Goal: Information Seeking & Learning: Learn about a topic

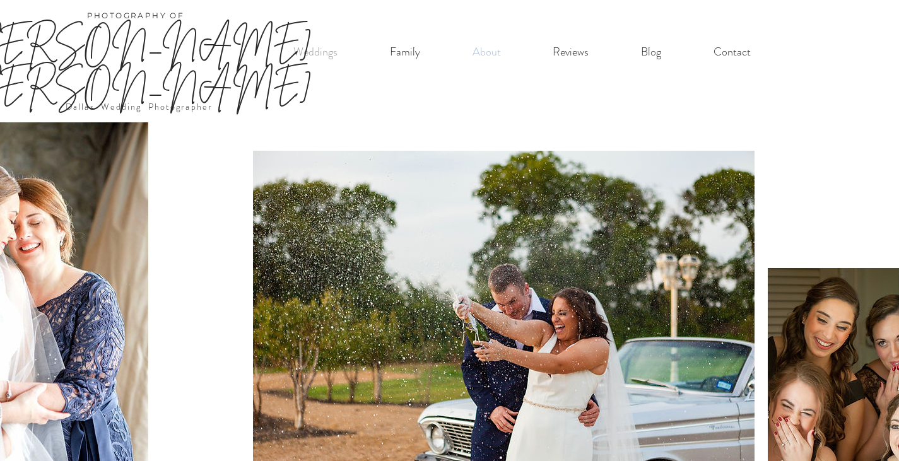
click at [489, 56] on p "About" at bounding box center [486, 52] width 41 height 26
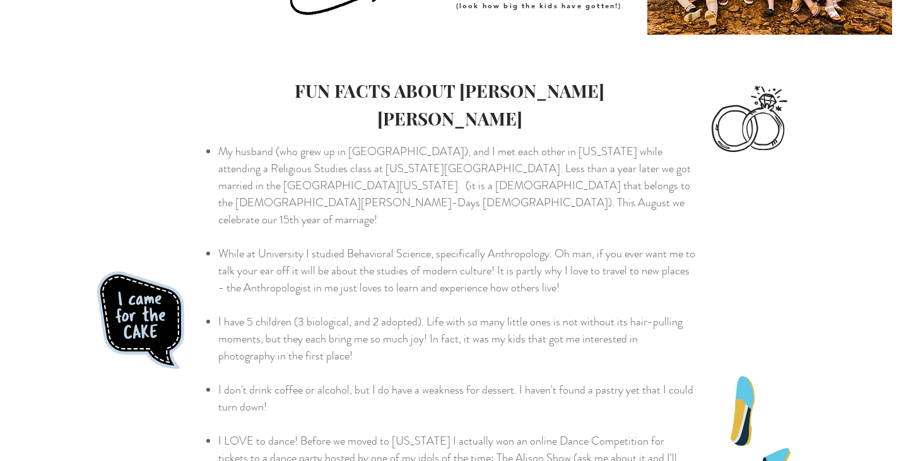
scroll to position [1135, 0]
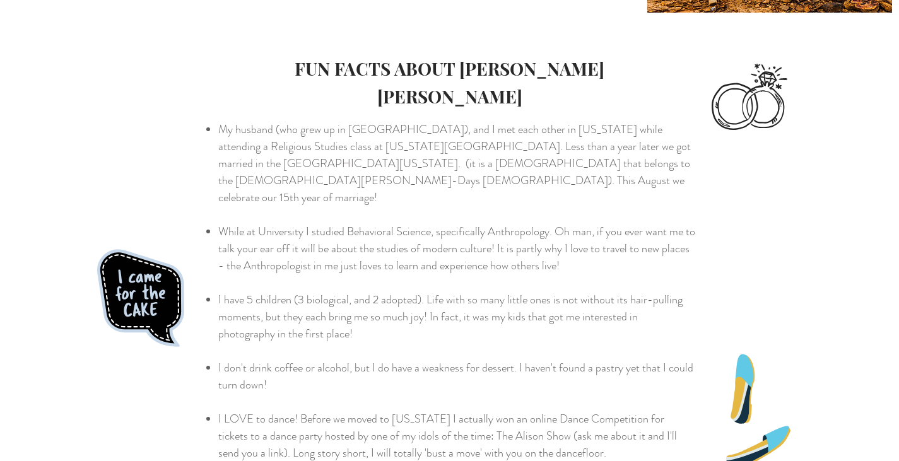
click at [762, 190] on div at bounding box center [449, 299] width 899 height 499
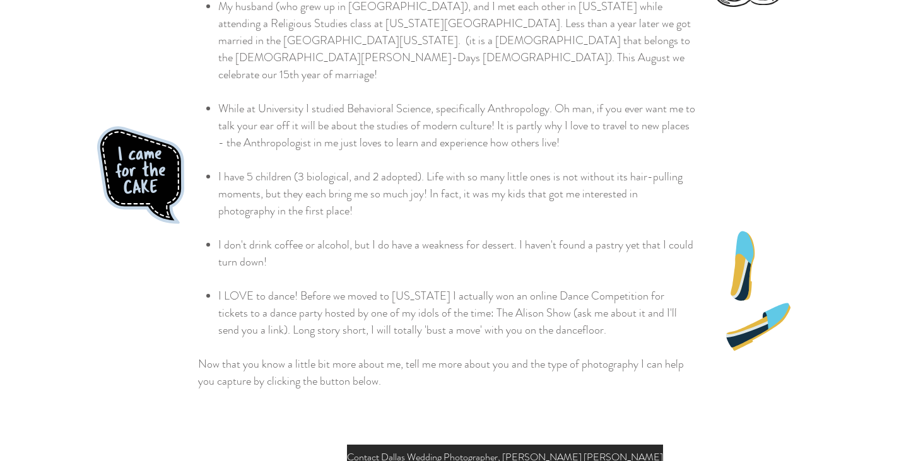
scroll to position [1261, 0]
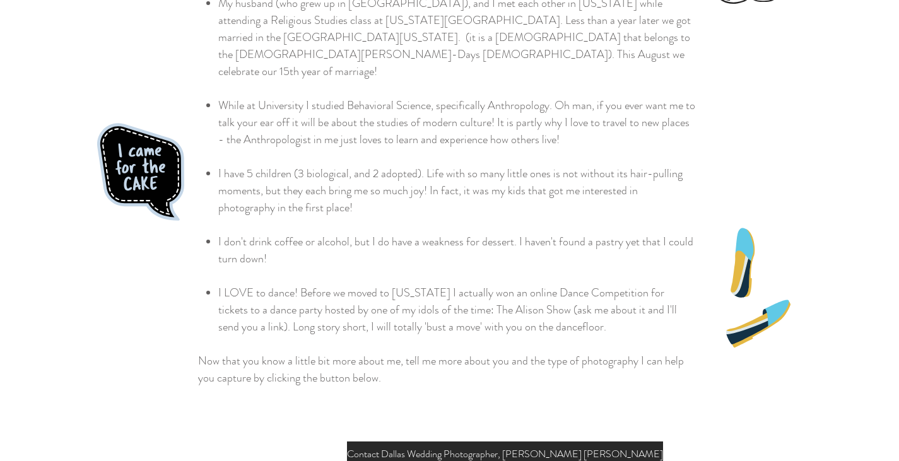
click at [565, 284] on p "I LOVE to dance! Before we moved to [US_STATE] I actually won an online Dance C…" at bounding box center [456, 309] width 477 height 51
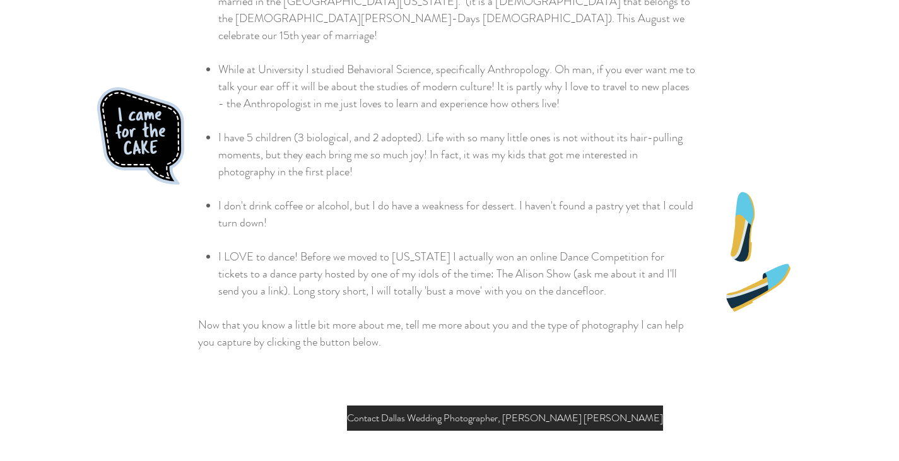
scroll to position [1332, 0]
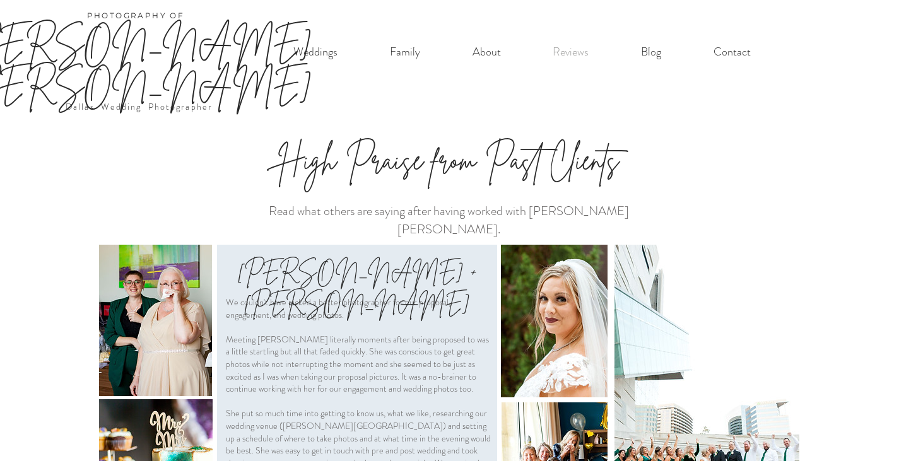
click at [169, 266] on img at bounding box center [155, 320] width 113 height 151
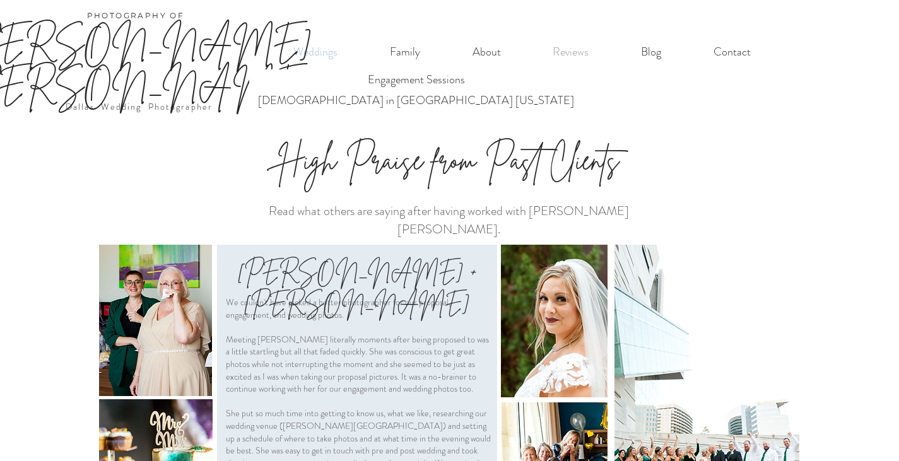
click at [324, 55] on p "Weddings" at bounding box center [315, 52] width 57 height 26
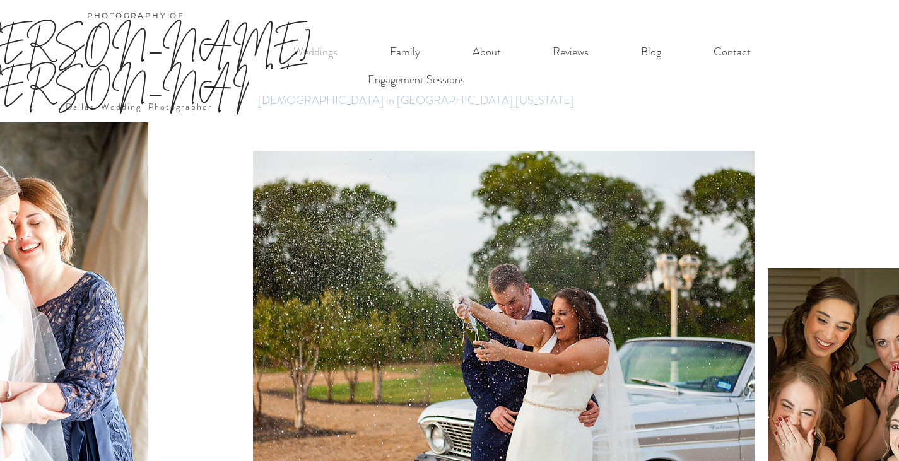
click at [322, 100] on p "[DEMOGRAPHIC_DATA] in [GEOGRAPHIC_DATA] [US_STATE]" at bounding box center [415, 100] width 327 height 21
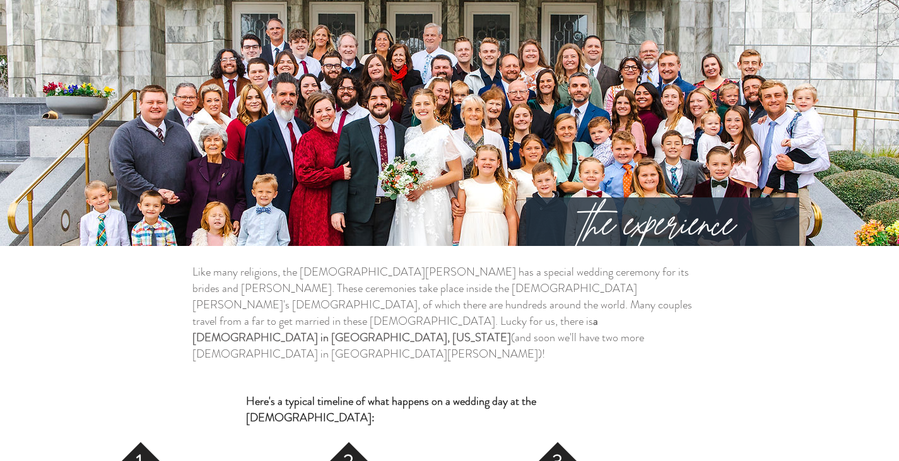
scroll to position [1451, 0]
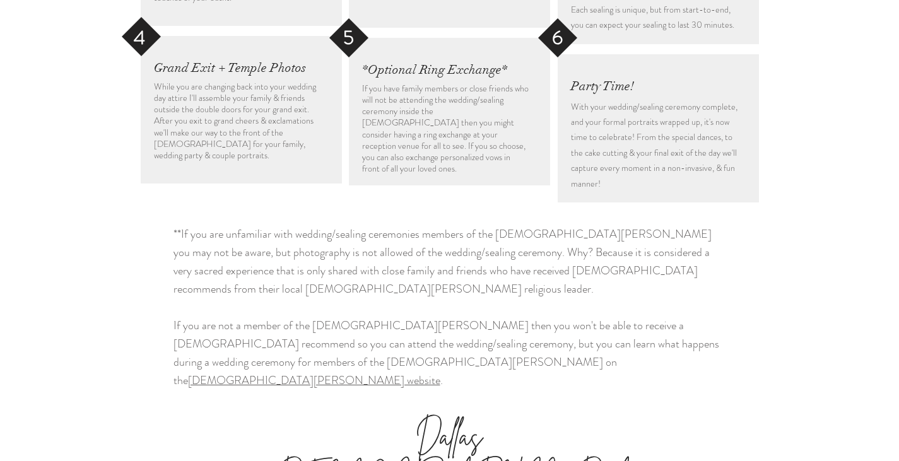
scroll to position [2018, 0]
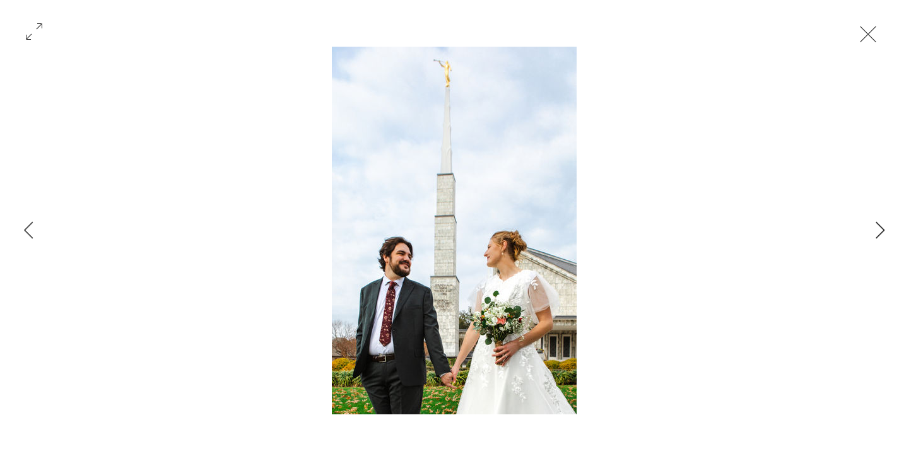
click at [873, 226] on button "Next Item" at bounding box center [880, 231] width 32 height 32
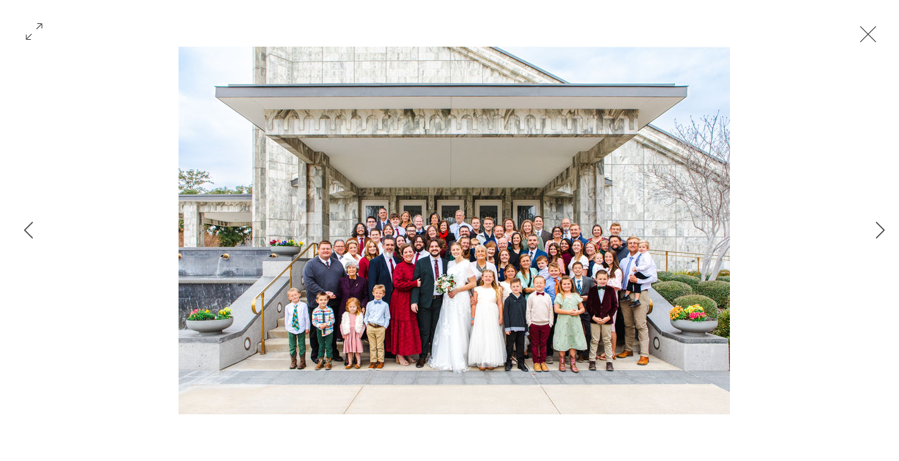
click at [860, 32] on button "Exit expand mode" at bounding box center [868, 33] width 24 height 28
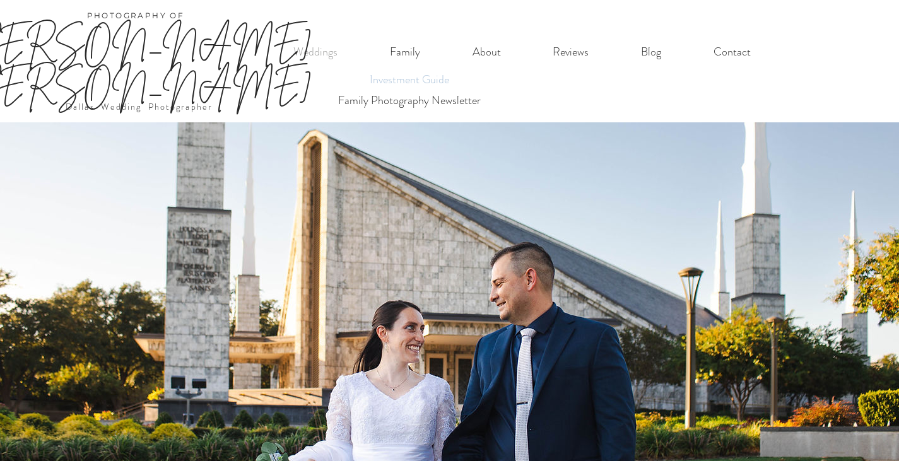
click at [403, 78] on p "Investment Guide" at bounding box center [409, 79] width 91 height 21
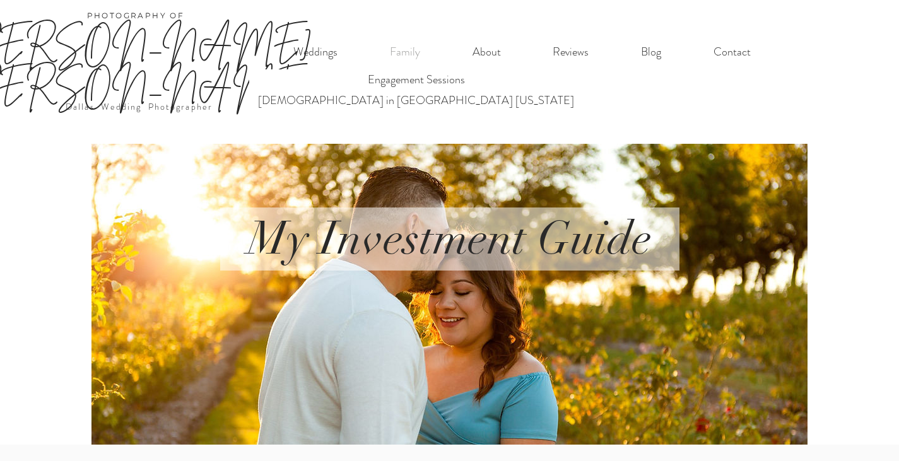
click at [308, 46] on p "[PERSON_NAME] [PERSON_NAME]" at bounding box center [135, 63] width 375 height 85
click at [362, 82] on p "Engagement Sessions" at bounding box center [416, 79] width 108 height 21
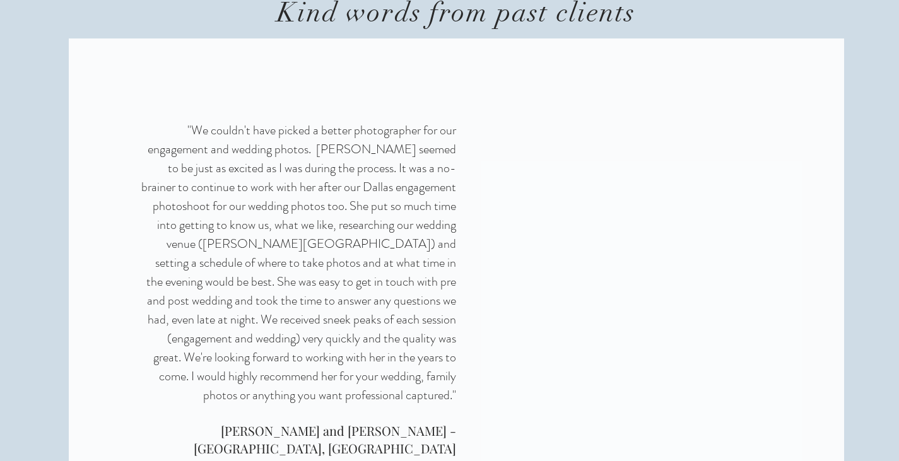
scroll to position [1766, 0]
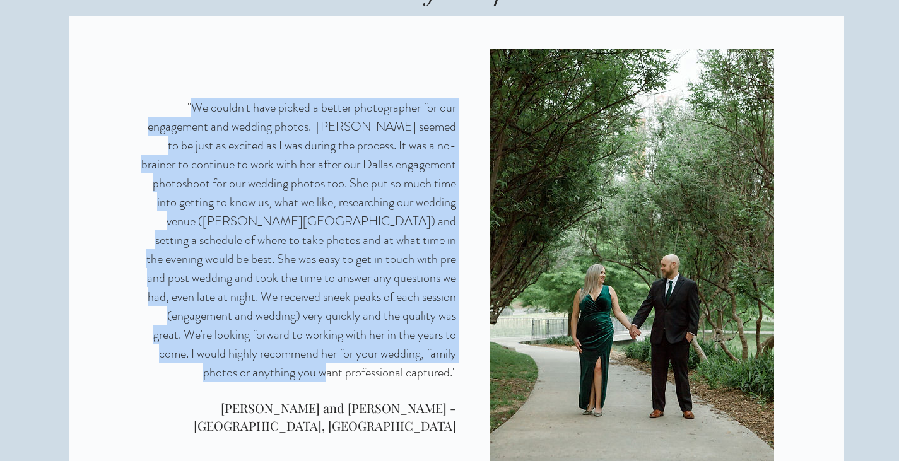
drag, startPoint x: 452, startPoint y: 331, endPoint x: 192, endPoint y: 64, distance: 372.8
click at [192, 98] on span ""We couldn't have picked a better photographer for our engagement and wedding p…" at bounding box center [298, 239] width 315 height 283
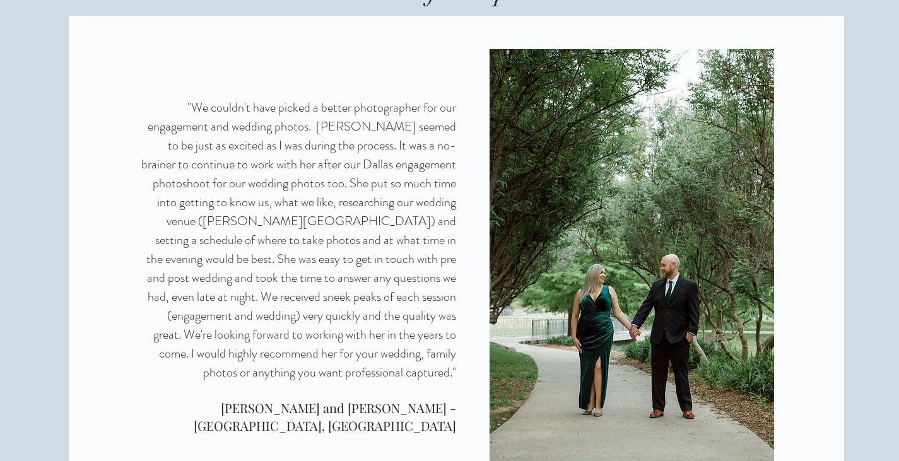
click at [472, 324] on div at bounding box center [456, 263] width 775 height 494
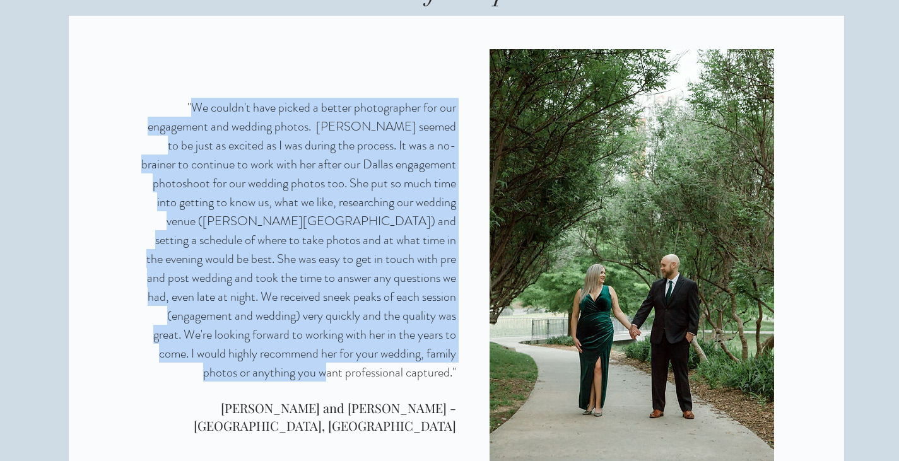
drag, startPoint x: 451, startPoint y: 332, endPoint x: 189, endPoint y: 67, distance: 372.8
click at [189, 98] on span ""We couldn't have picked a better photographer for our engagement and wedding p…" at bounding box center [298, 239] width 315 height 283
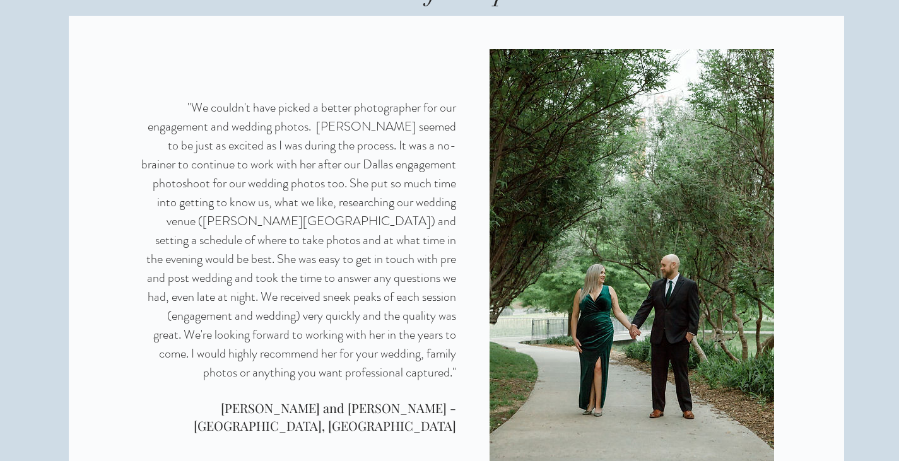
click at [465, 324] on div at bounding box center [456, 263] width 775 height 494
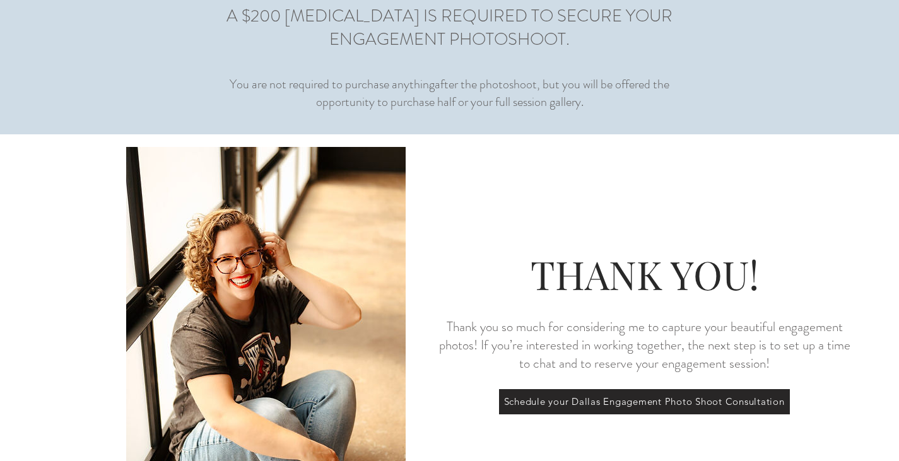
scroll to position [4009, 0]
